Goal: Task Accomplishment & Management: Use online tool/utility

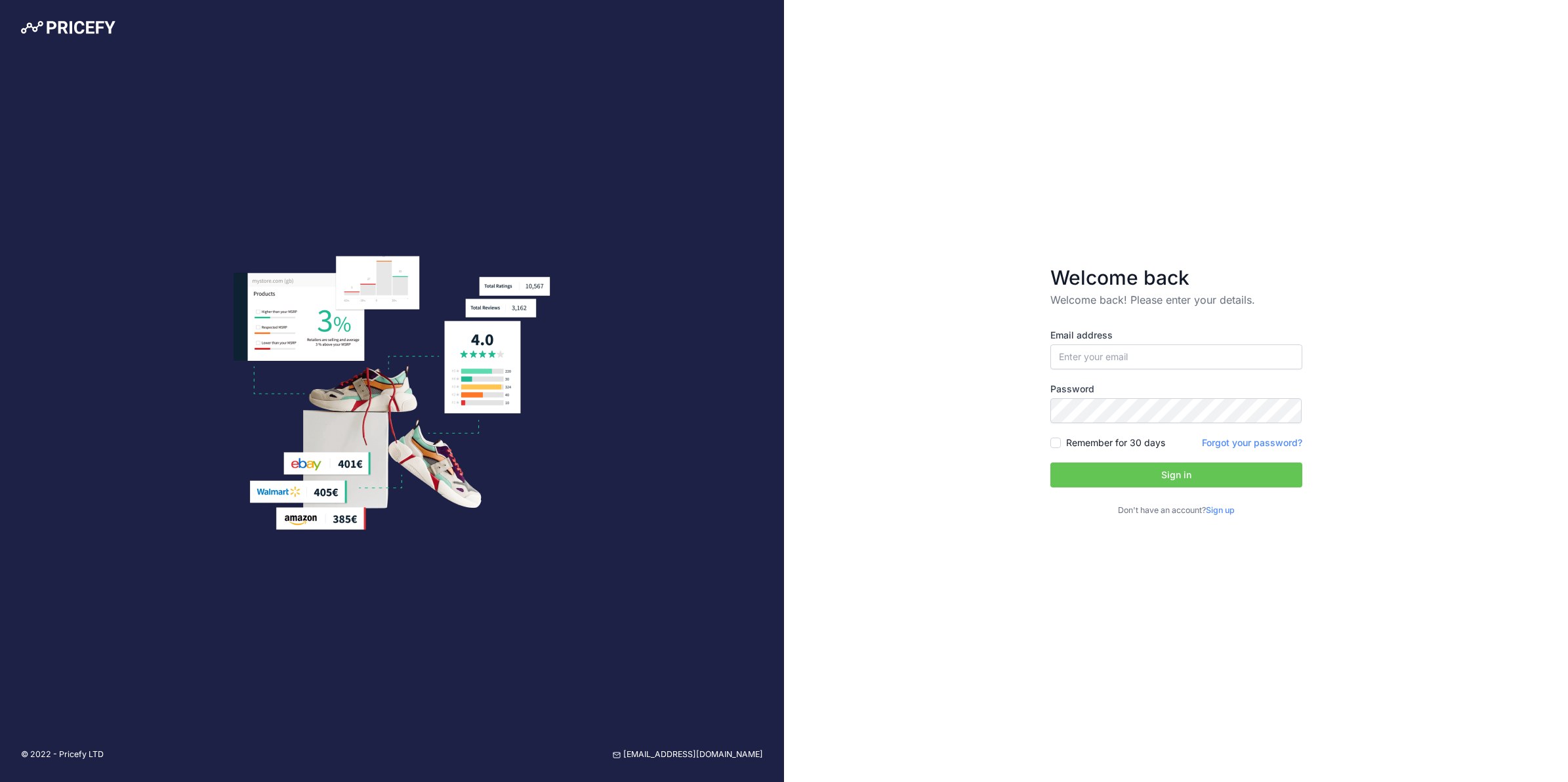
type input "[EMAIL_ADDRESS][PERSON_NAME][DOMAIN_NAME]"
drag, startPoint x: 1431, startPoint y: 379, endPoint x: 1416, endPoint y: 379, distance: 15.0
click at [1431, 379] on div "Welcome back Welcome back! Please enter your details. Email address tory.jacobs…" at bounding box center [1176, 391] width 784 height 782
click at [1217, 467] on button "Sign in" at bounding box center [1176, 474] width 252 height 25
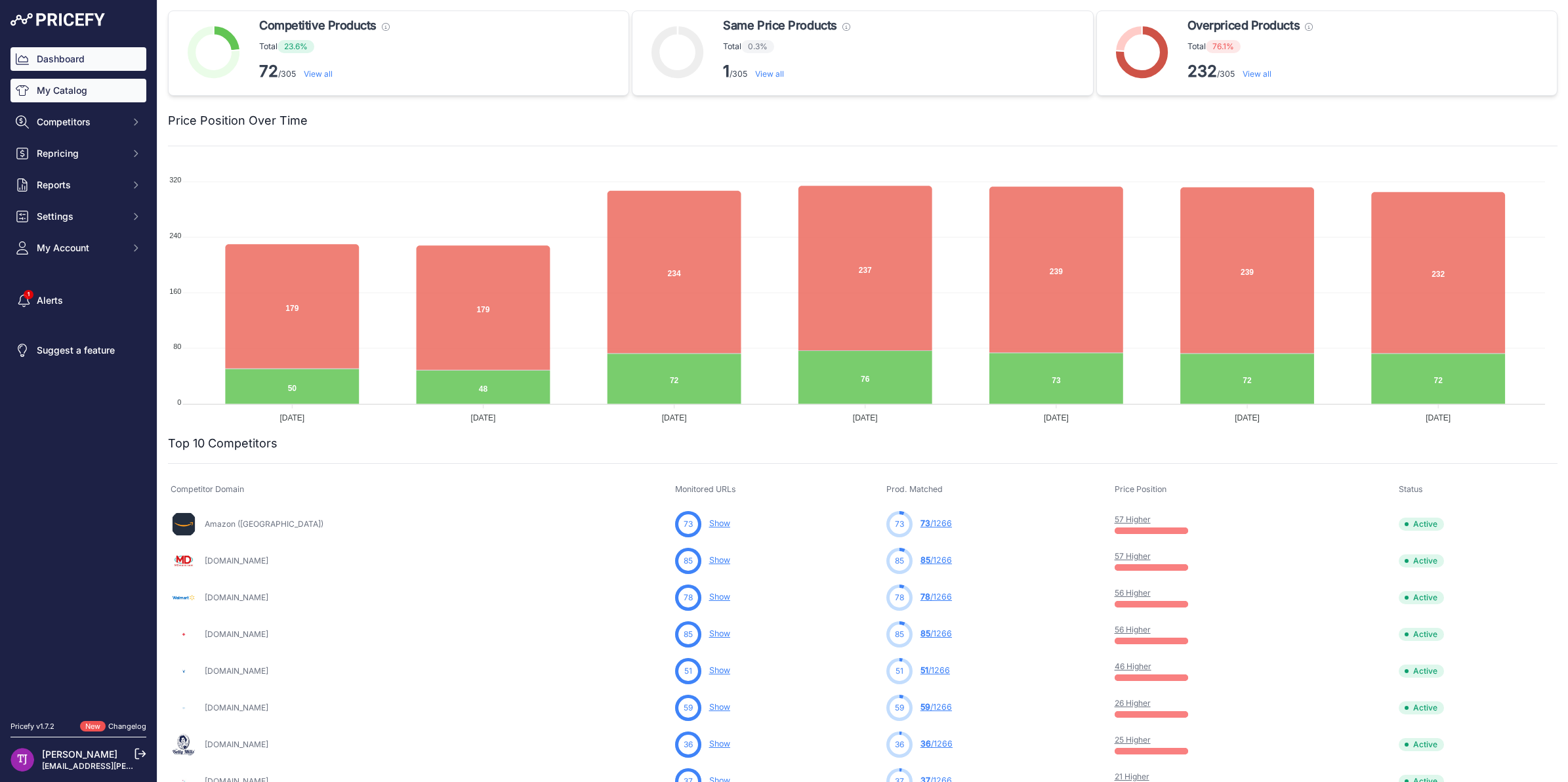
click at [71, 97] on link "My Catalog" at bounding box center [78, 90] width 136 height 23
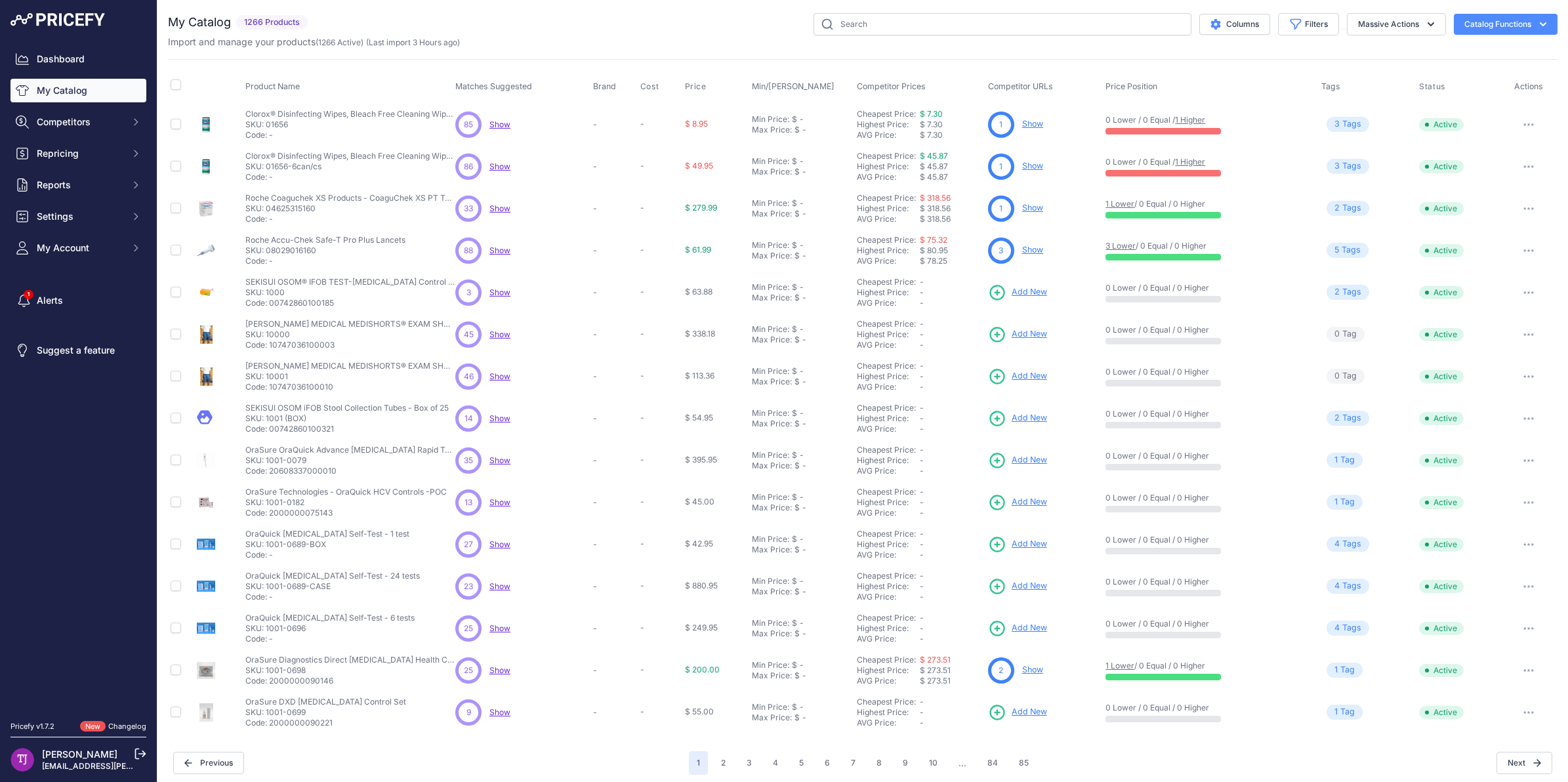
click at [1023, 205] on link "Show" at bounding box center [1033, 207] width 21 height 10
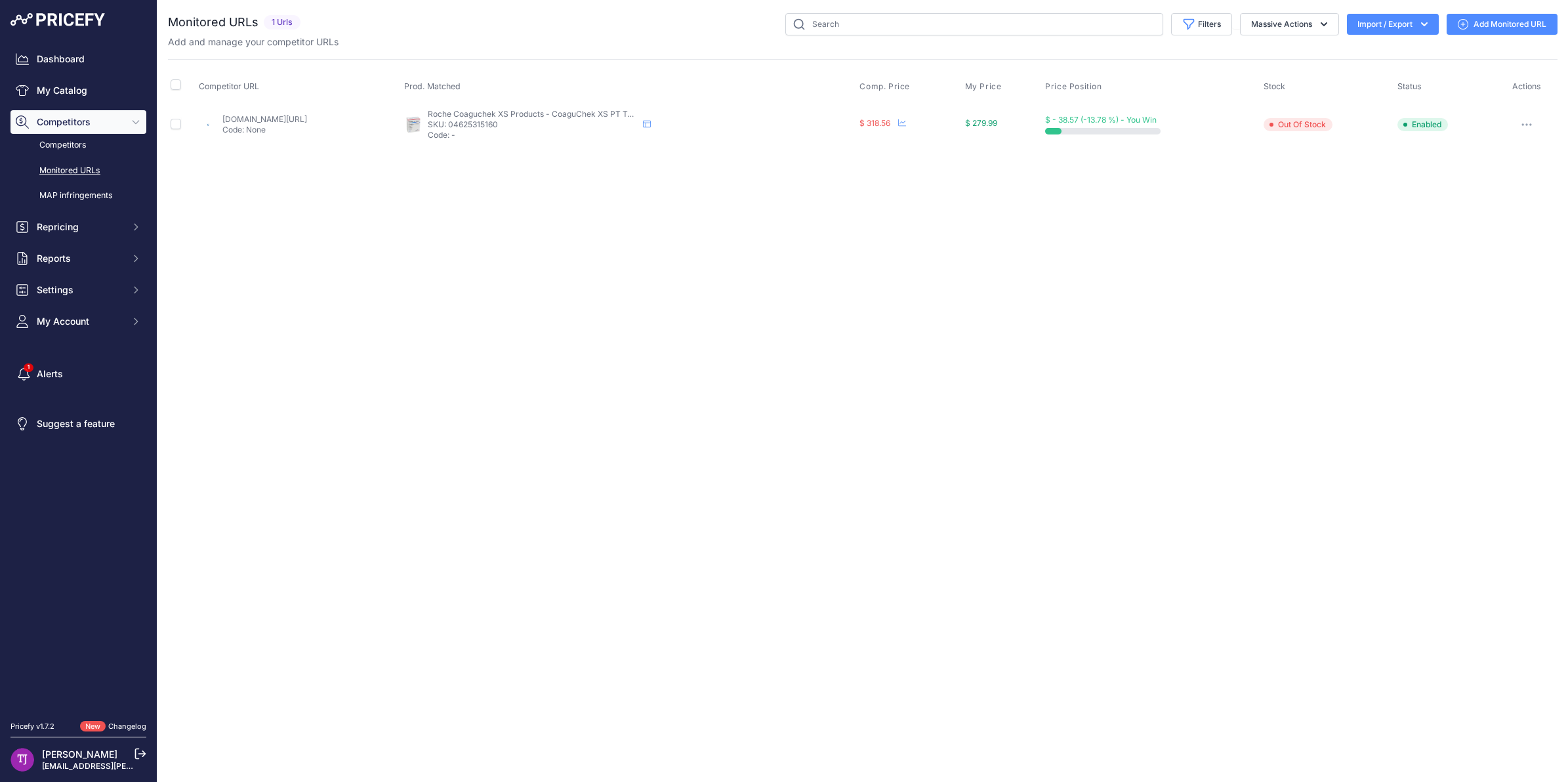
click at [1527, 122] on button "button" at bounding box center [1527, 124] width 26 height 18
click at [1516, 148] on link "Show All Competitors URLs" at bounding box center [1488, 152] width 134 height 21
click at [890, 123] on span "$ 318.56" at bounding box center [874, 123] width 31 height 10
click at [890, 120] on span "$ 318.56" at bounding box center [874, 123] width 31 height 10
click at [1527, 128] on button "button" at bounding box center [1527, 124] width 26 height 18
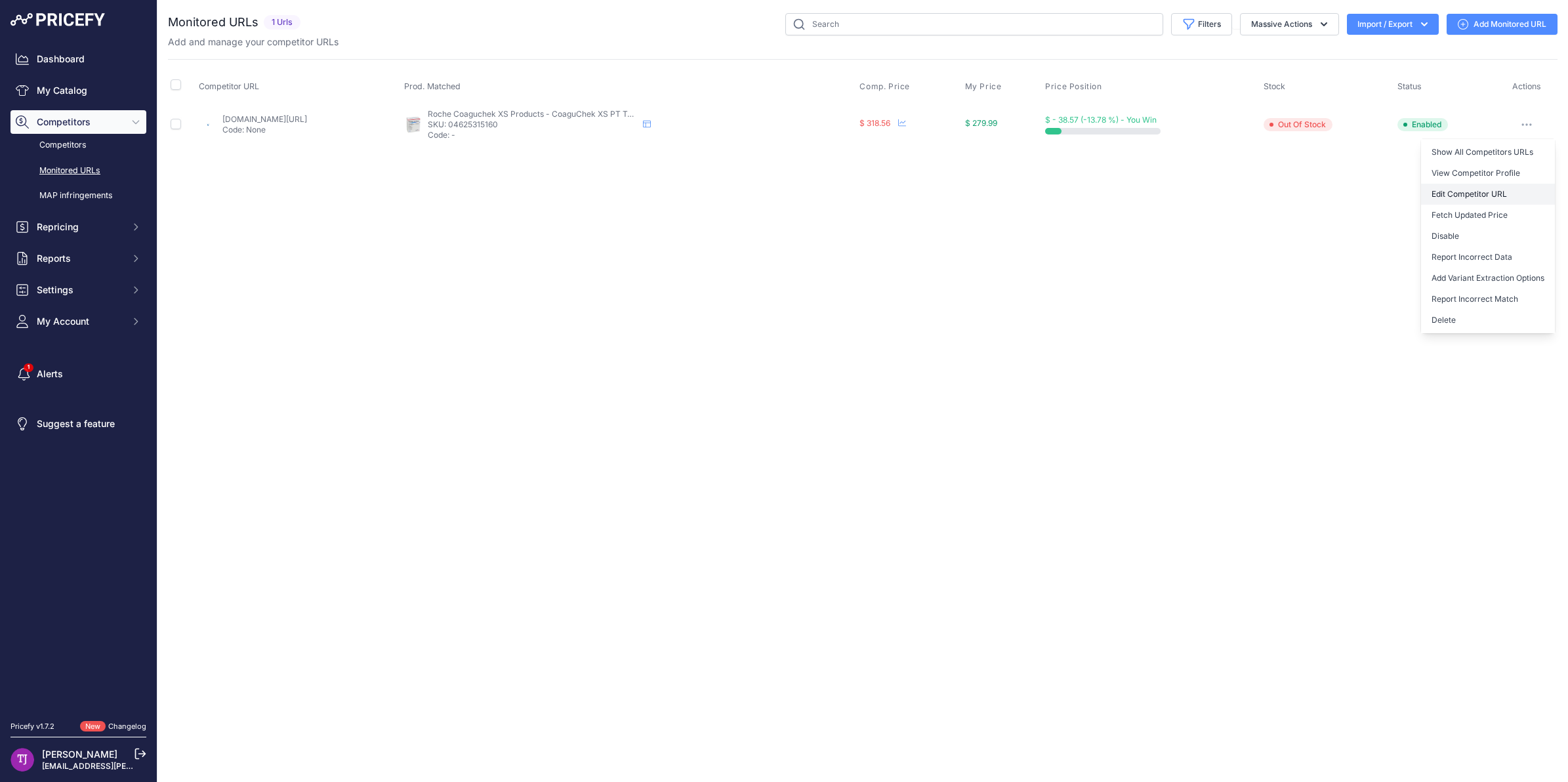
click at [1506, 191] on link "Edit Competitor URL" at bounding box center [1488, 194] width 134 height 21
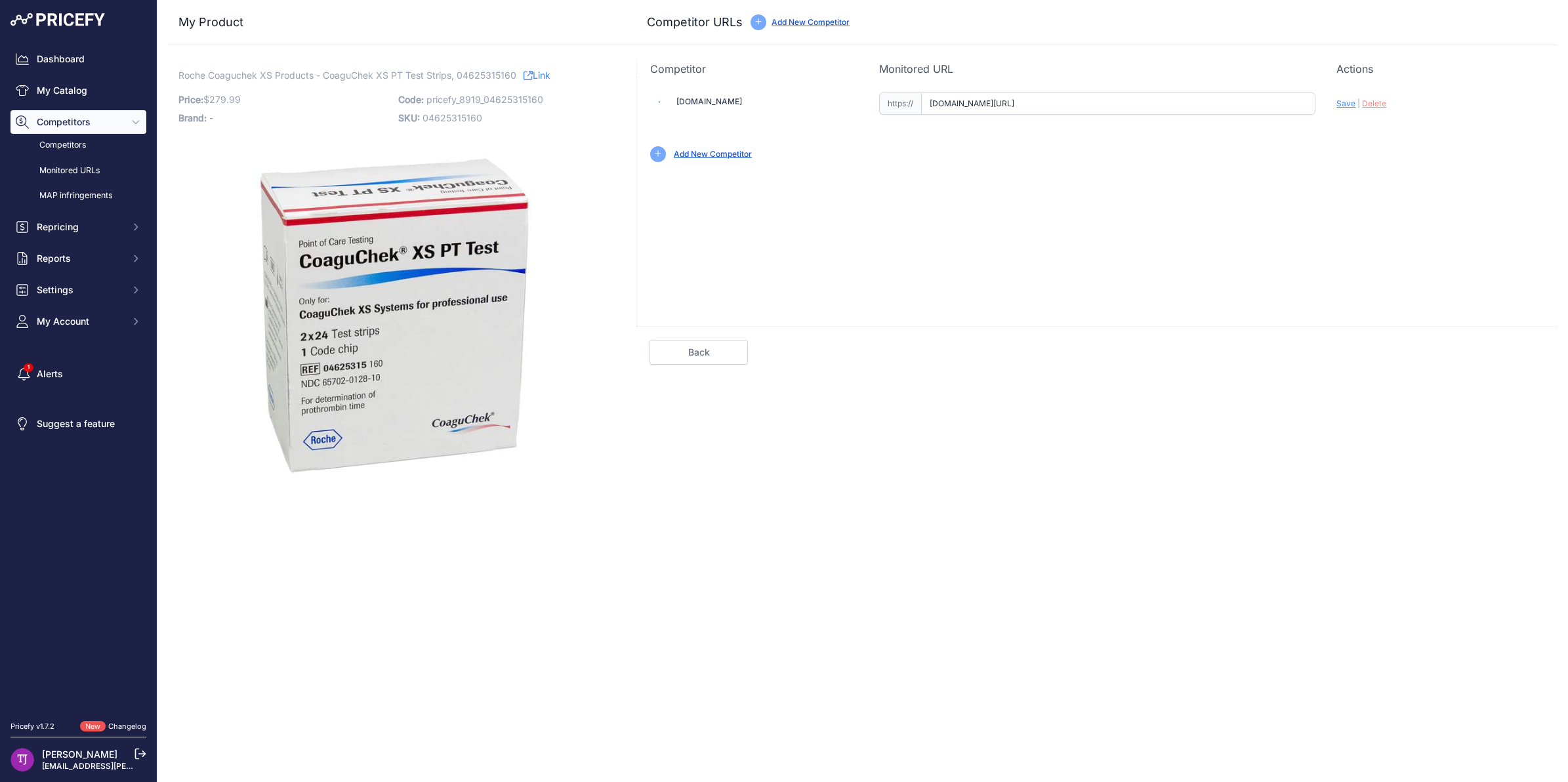
drag, startPoint x: 1293, startPoint y: 102, endPoint x: 973, endPoint y: 99, distance: 320.0
click at [884, 99] on div "https:// [DOMAIN_NAME][URL] Valid Invalid" at bounding box center [1098, 104] width 437 height 23
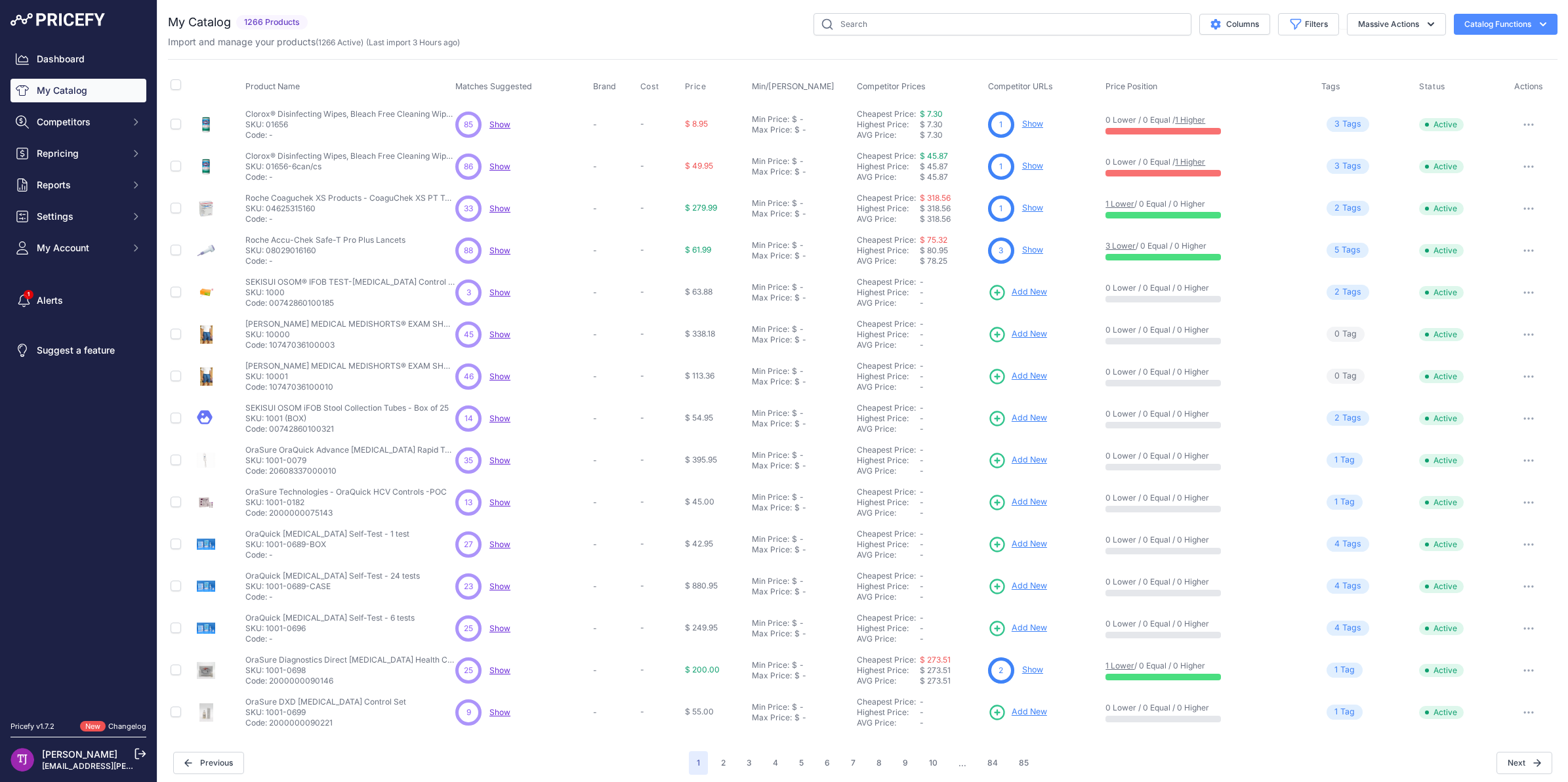
click at [496, 292] on span "Show" at bounding box center [500, 292] width 21 height 10
click at [500, 289] on span "Show" at bounding box center [500, 292] width 21 height 10
click at [313, 288] on p "SKU: 1000" at bounding box center [350, 293] width 210 height 11
click at [496, 291] on span "Show" at bounding box center [500, 292] width 21 height 10
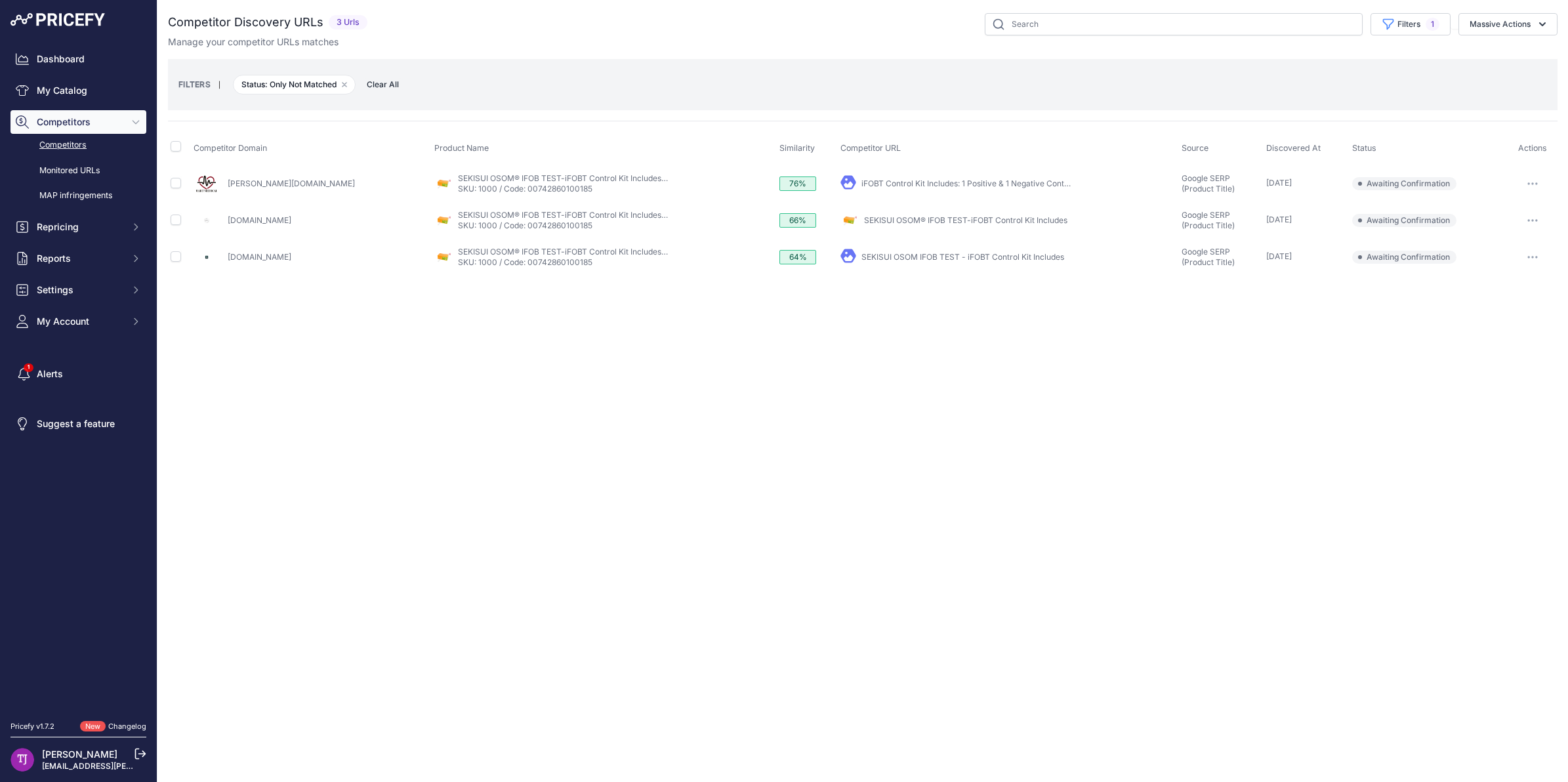
click at [932, 184] on link "iFOBT Control Kit Includes: 1 Positive & 1 Negative Control, 1 set/bx ..." at bounding box center [987, 183] width 252 height 10
click at [1539, 184] on button "button" at bounding box center [1533, 184] width 26 height 18
click at [1517, 206] on button "Confirm match" at bounding box center [1501, 211] width 108 height 21
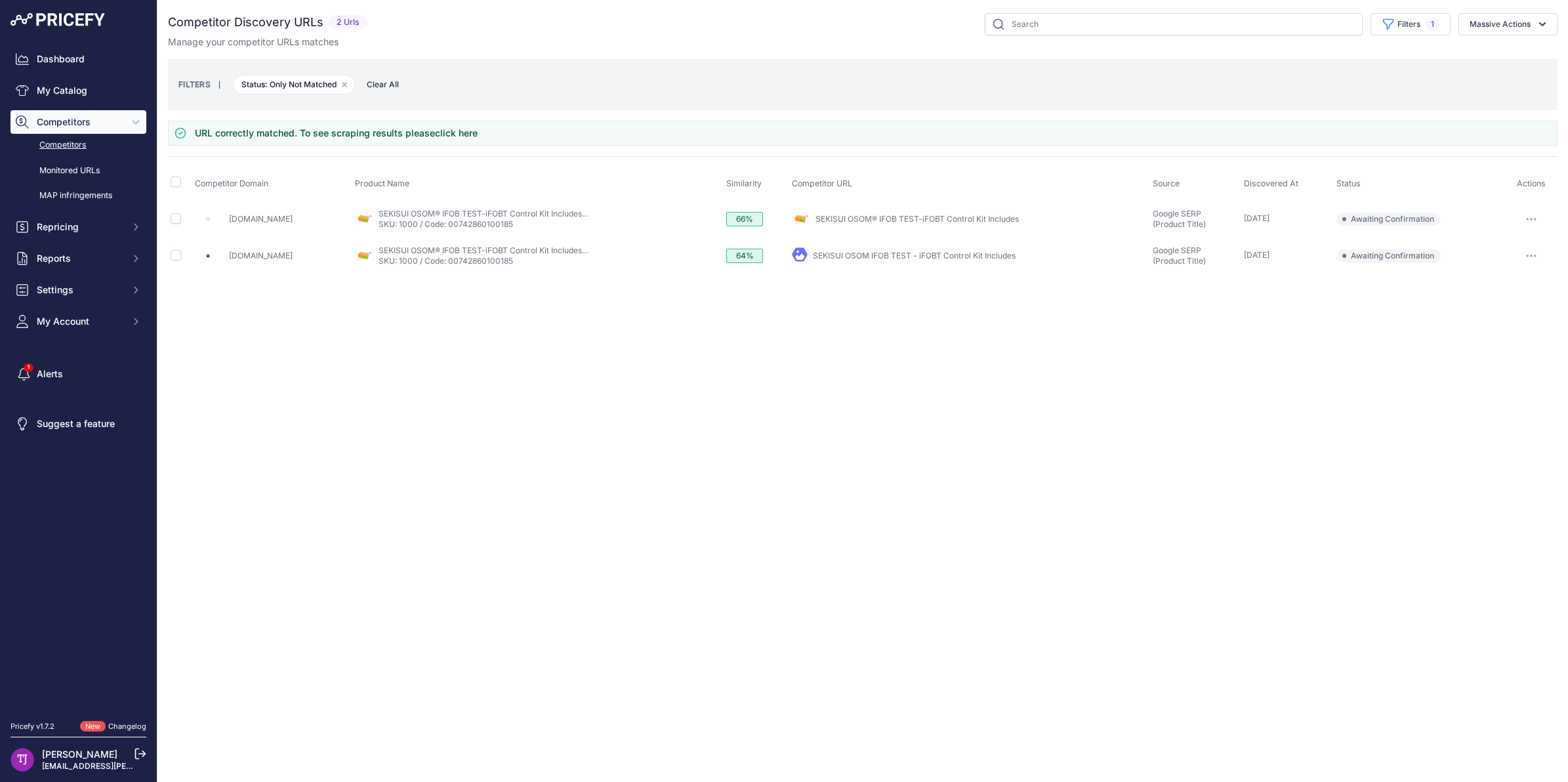
drag, startPoint x: 1126, startPoint y: 421, endPoint x: 614, endPoint y: 266, distance: 534.9
click at [1120, 415] on div "Close You are not connected to the internet." at bounding box center [862, 391] width 1411 height 782
click at [518, 208] on link "SEKISUI OSOM® IFOB TEST-iFOBT Control Kit Includes: 1 Positive &amp; 1 Negative…" at bounding box center [575, 213] width 394 height 10
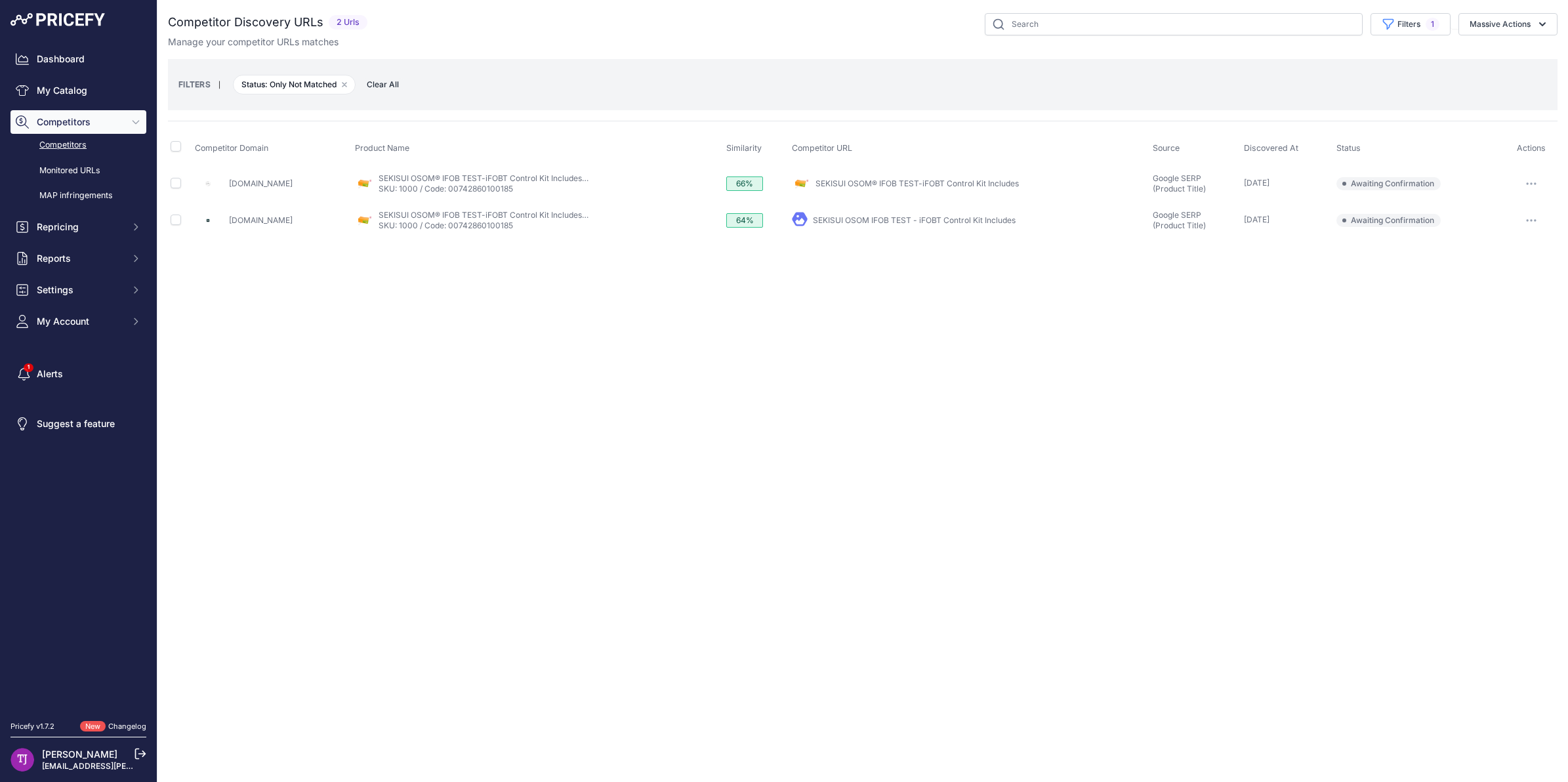
click at [1527, 182] on icon "button" at bounding box center [1532, 183] width 11 height 2
drag, startPoint x: 627, startPoint y: 253, endPoint x: 604, endPoint y: 233, distance: 30.5
click at [615, 245] on div "Close You are not connected to the internet." at bounding box center [862, 391] width 1411 height 782
click at [932, 184] on link "SEKISUI OSOM® IFOB TEST-iFOBT Control Kit Includes" at bounding box center [917, 183] width 203 height 10
click at [1536, 184] on icon "button" at bounding box center [1532, 183] width 11 height 2
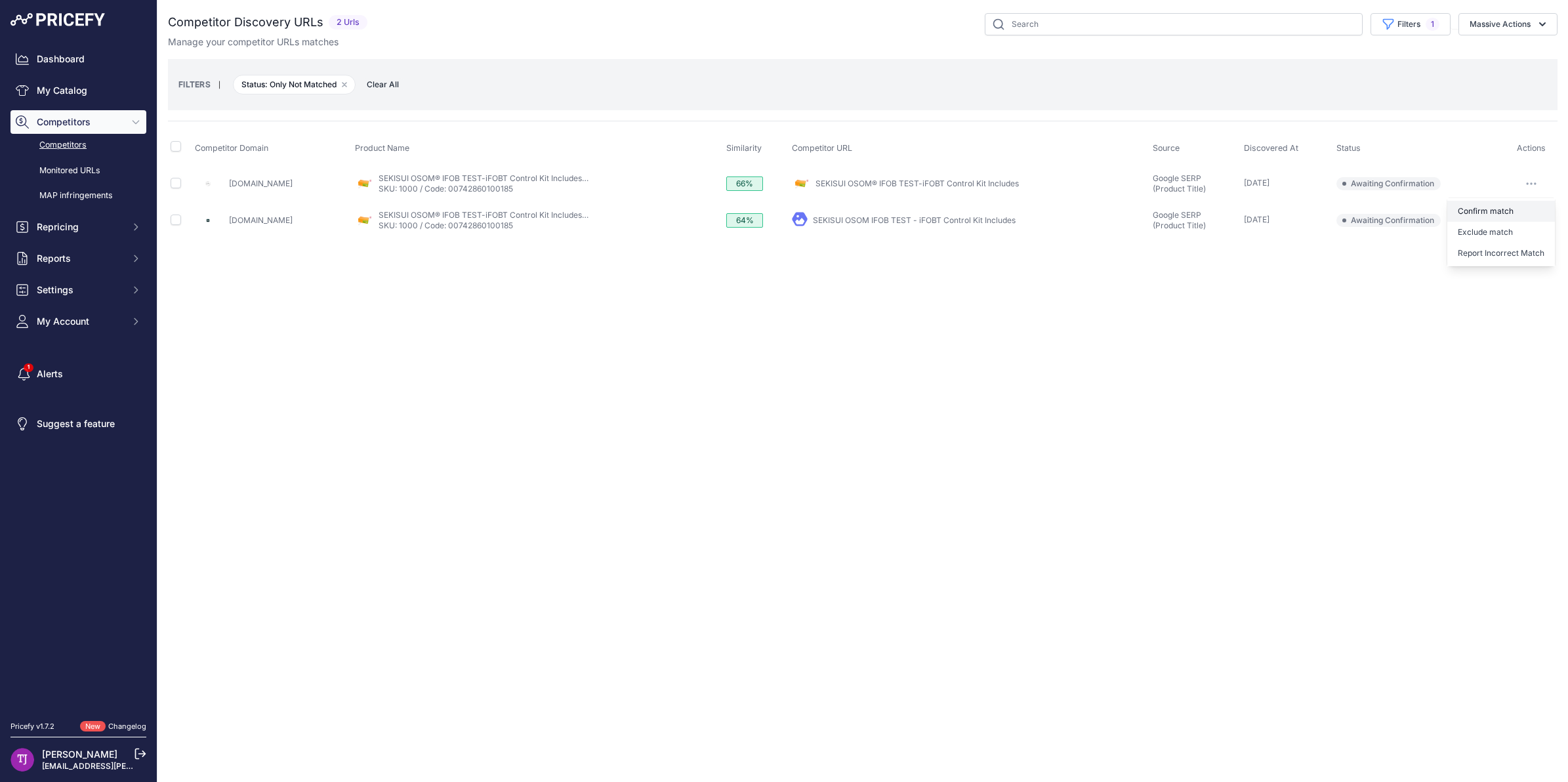
click at [1497, 211] on button "Confirm match" at bounding box center [1501, 211] width 108 height 21
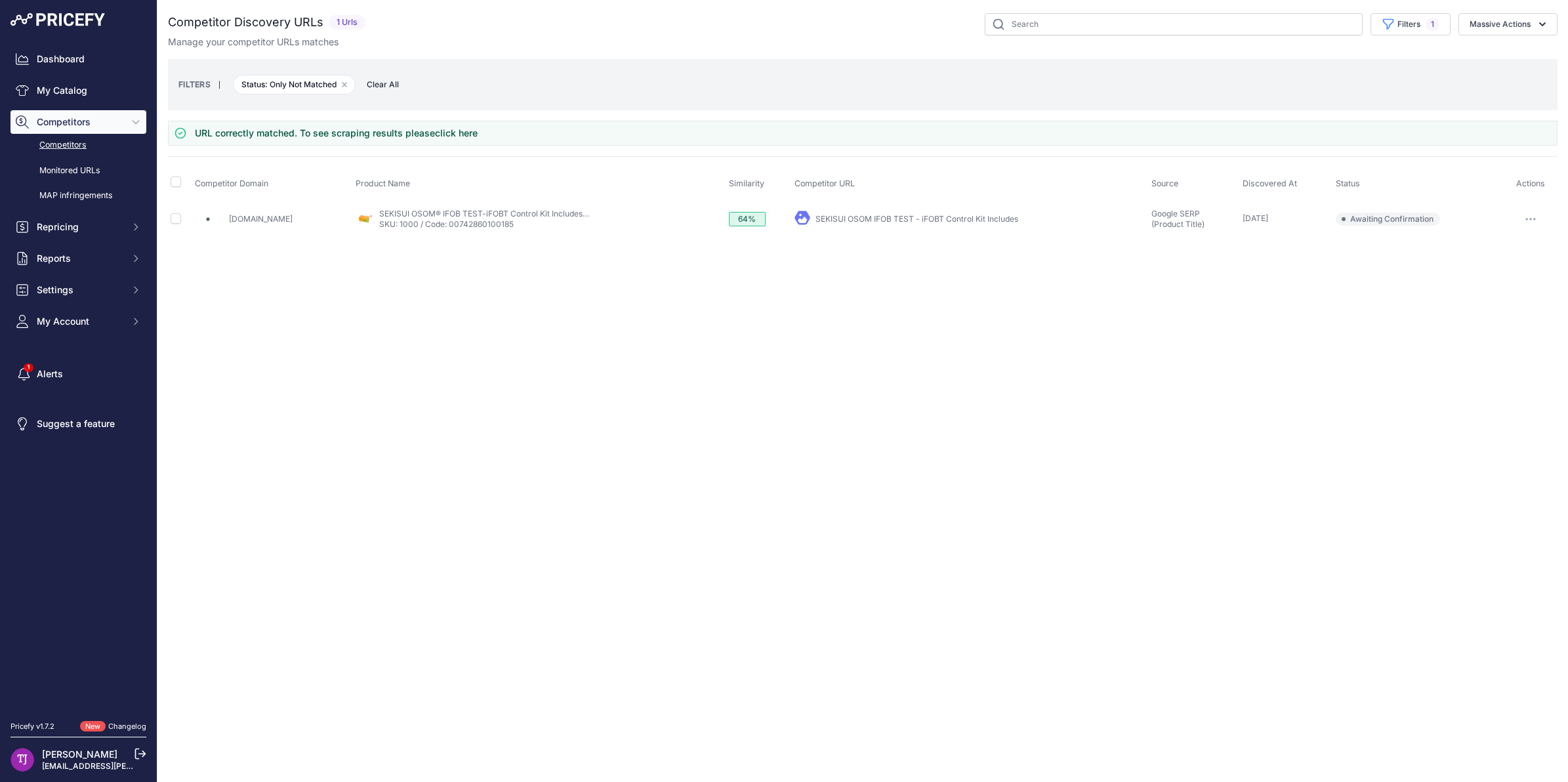
click at [880, 217] on link "SEKISUI OSOM IFOB TEST - iFOBT Control Kit Includes" at bounding box center [917, 218] width 203 height 10
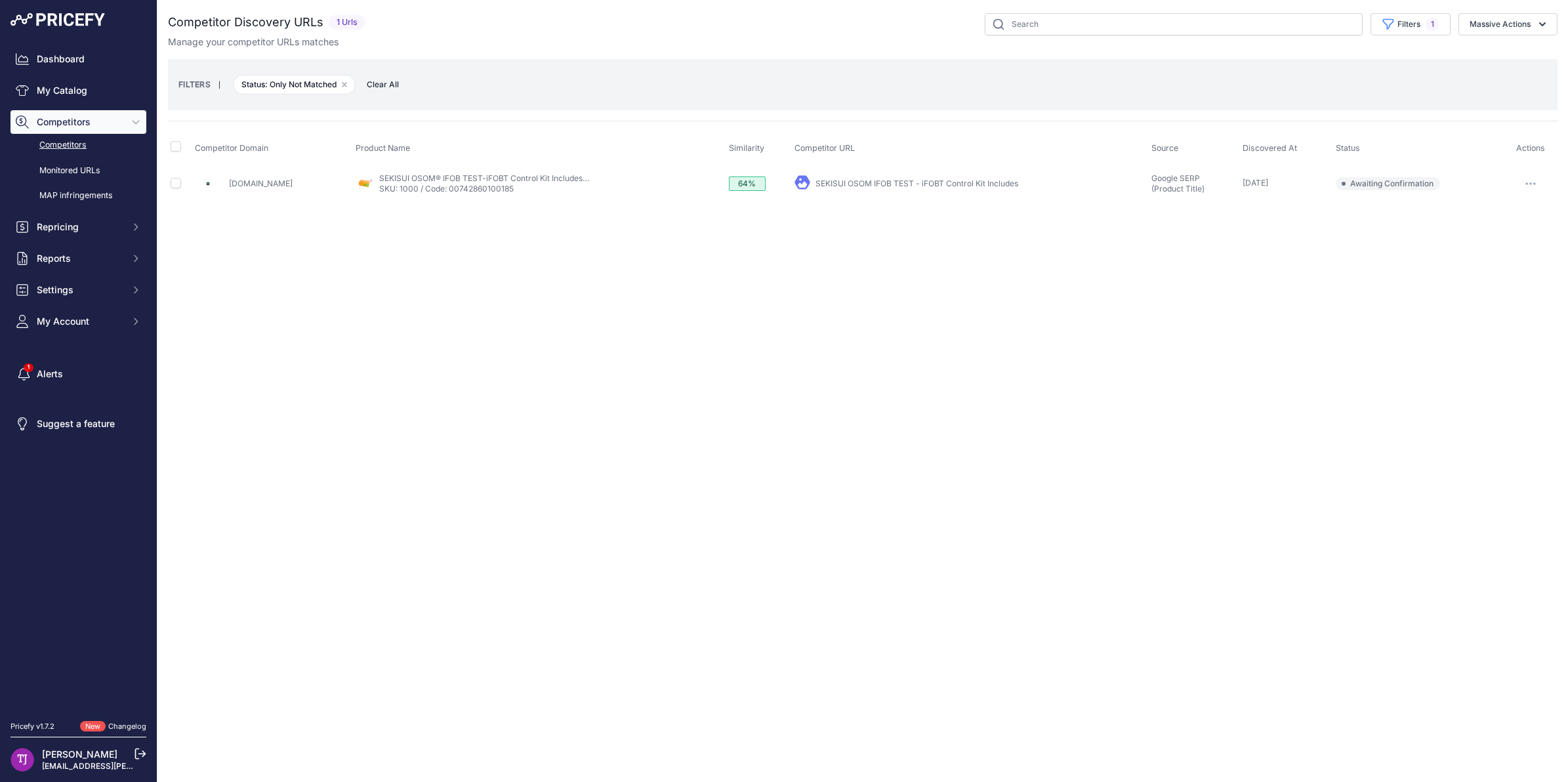
click at [1530, 187] on button "button" at bounding box center [1530, 184] width 26 height 18
click at [1501, 211] on button "Confirm match" at bounding box center [1501, 211] width 108 height 21
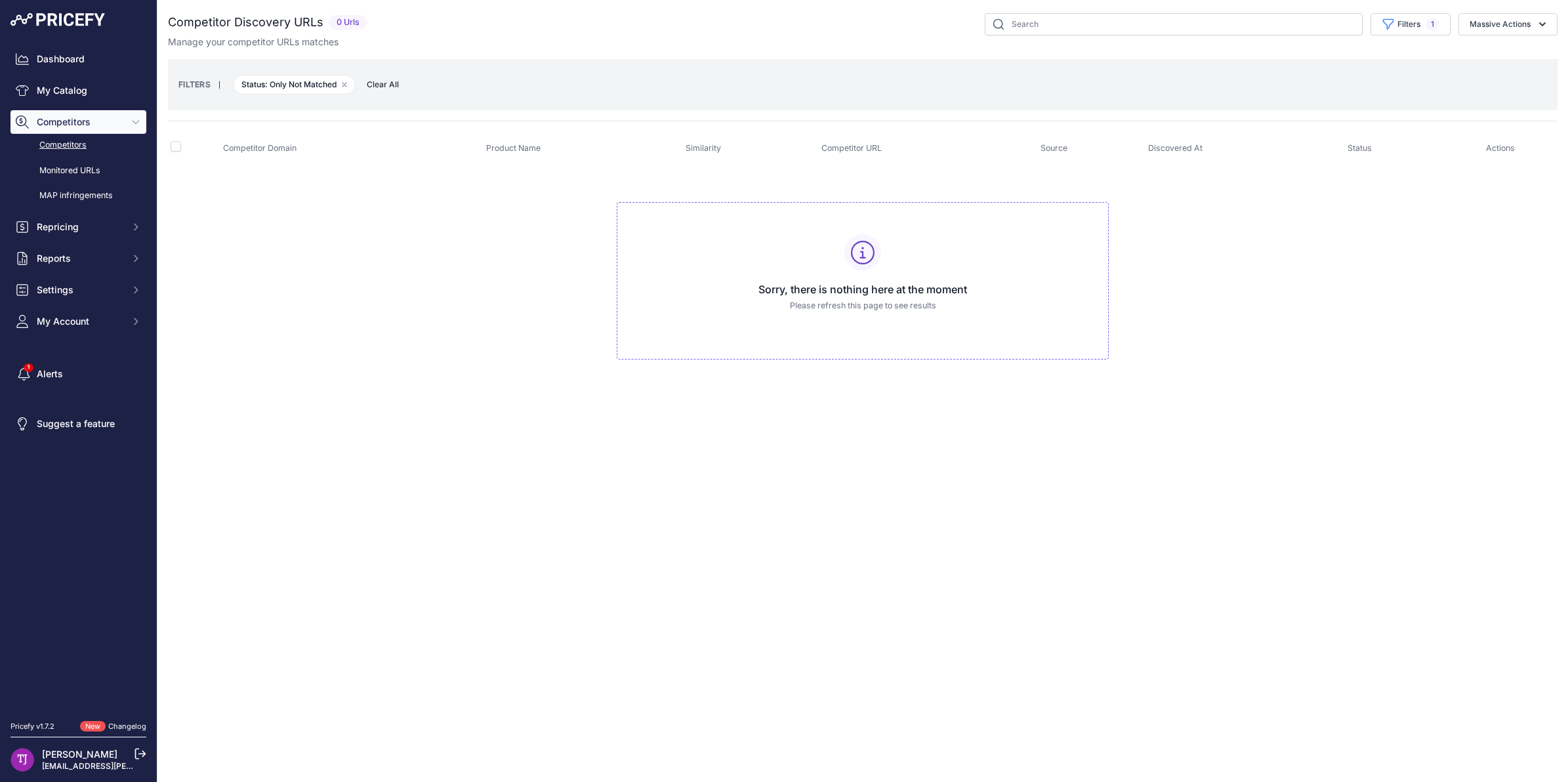
click at [70, 116] on span "Competitors" at bounding box center [80, 121] width 86 height 13
click at [92, 126] on span "Competitors" at bounding box center [80, 121] width 86 height 13
